Goal: Register for event/course

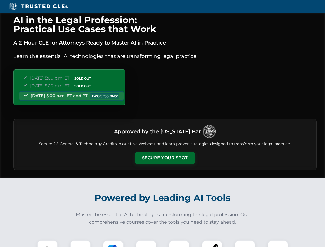
click at [165, 158] on button "Secure Your Spot" at bounding box center [165, 158] width 60 height 12
click at [47, 244] on img at bounding box center [47, 250] width 15 height 15
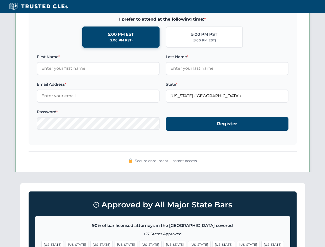
click at [188, 244] on span "[US_STATE]" at bounding box center [199, 244] width 22 height 7
click at [237, 244] on span "[US_STATE]" at bounding box center [248, 244] width 22 height 7
